Goal: Task Accomplishment & Management: Use online tool/utility

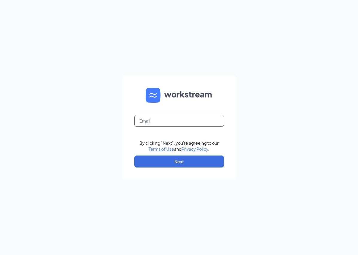
click at [157, 121] on input "text" at bounding box center [179, 121] width 90 height 12
type input "[EMAIL_ADDRESS][DOMAIN_NAME]"
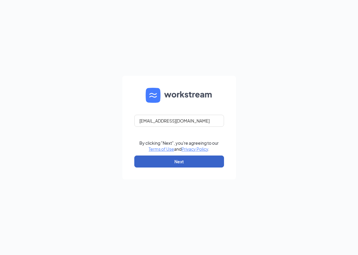
click at [181, 161] on button "Next" at bounding box center [179, 161] width 90 height 12
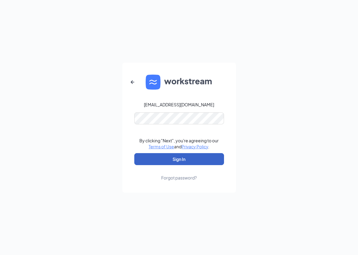
click at [181, 159] on button "Sign In" at bounding box center [179, 159] width 90 height 12
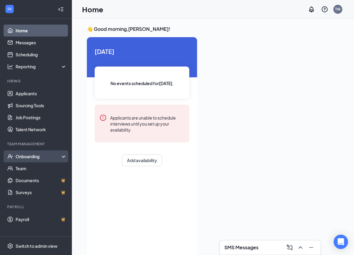
click at [38, 159] on div "Onboarding" at bounding box center [39, 156] width 46 height 6
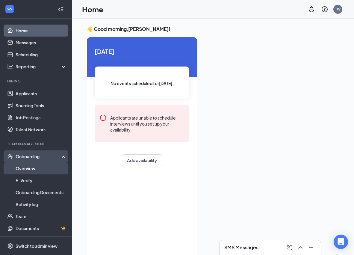
click at [35, 169] on link "Overview" at bounding box center [41, 168] width 51 height 12
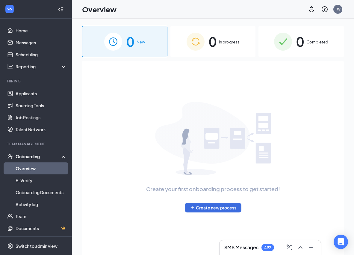
click at [311, 42] on span "Completed" at bounding box center [317, 42] width 22 height 6
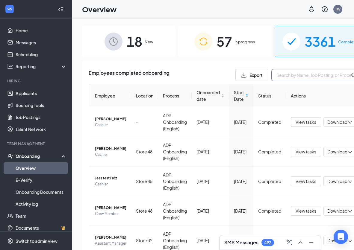
click at [271, 75] on input "text" at bounding box center [316, 75] width 90 height 12
drag, startPoint x: 283, startPoint y: 79, endPoint x: 261, endPoint y: 79, distance: 21.8
click at [271, 79] on input "jose" at bounding box center [316, 75] width 90 height 12
type input "moreno"
click at [248, 42] on span "In progress" at bounding box center [244, 42] width 21 height 6
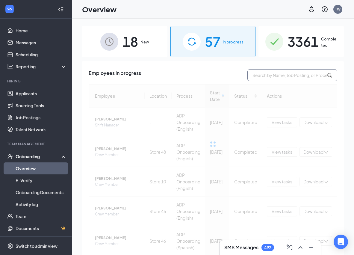
click at [268, 74] on input "text" at bounding box center [292, 75] width 90 height 12
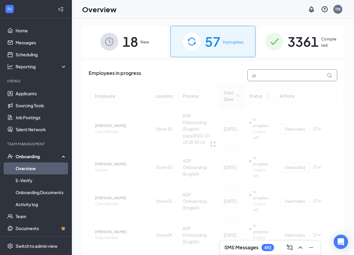
type input "j"
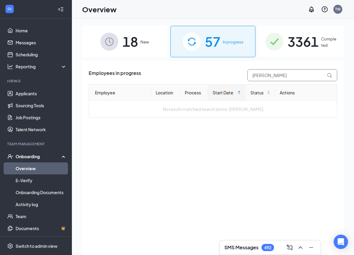
type input "moreno"
click at [298, 46] on span "3361" at bounding box center [302, 41] width 31 height 21
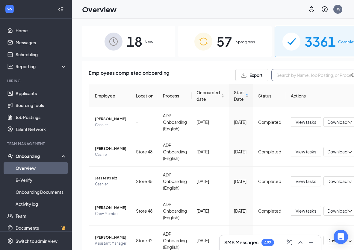
click at [271, 75] on input "text" at bounding box center [316, 75] width 90 height 12
drag, startPoint x: 286, startPoint y: 78, endPoint x: 251, endPoint y: 75, distance: 34.8
click at [251, 75] on div "Export bush" at bounding box center [298, 75] width 126 height 12
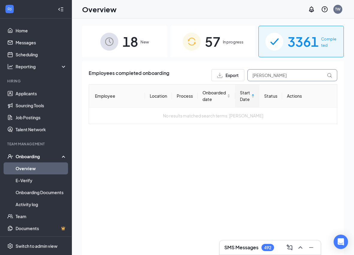
type input "carillo"
click at [222, 38] on div "57 In progress" at bounding box center [212, 41] width 85 height 31
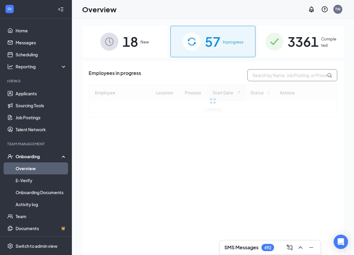
click at [271, 78] on input "text" at bounding box center [292, 75] width 90 height 12
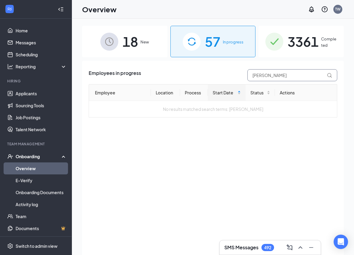
drag, startPoint x: 269, startPoint y: 73, endPoint x: 229, endPoint y: 77, distance: 39.7
click at [229, 77] on div "Employees in progress carillo" at bounding box center [213, 75] width 248 height 12
type input "noah"
click at [306, 38] on span "3361" at bounding box center [302, 41] width 31 height 21
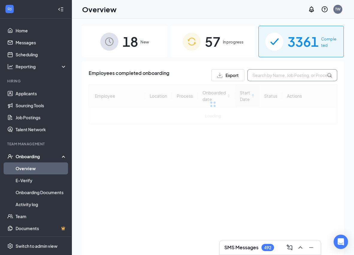
click at [277, 78] on input "text" at bounding box center [292, 75] width 90 height 12
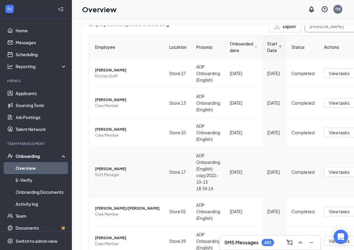
scroll to position [30, 0]
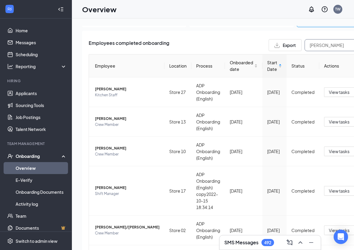
drag, startPoint x: 301, startPoint y: 44, endPoint x: 277, endPoint y: 47, distance: 24.1
click at [304, 47] on input "Noah" at bounding box center [349, 45] width 90 height 12
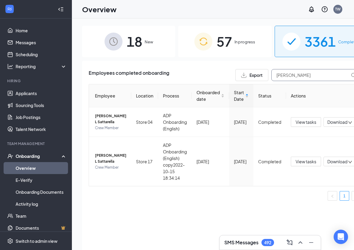
type input "Maddox"
